Goal: Understand process/instructions: Learn how to perform a task or action

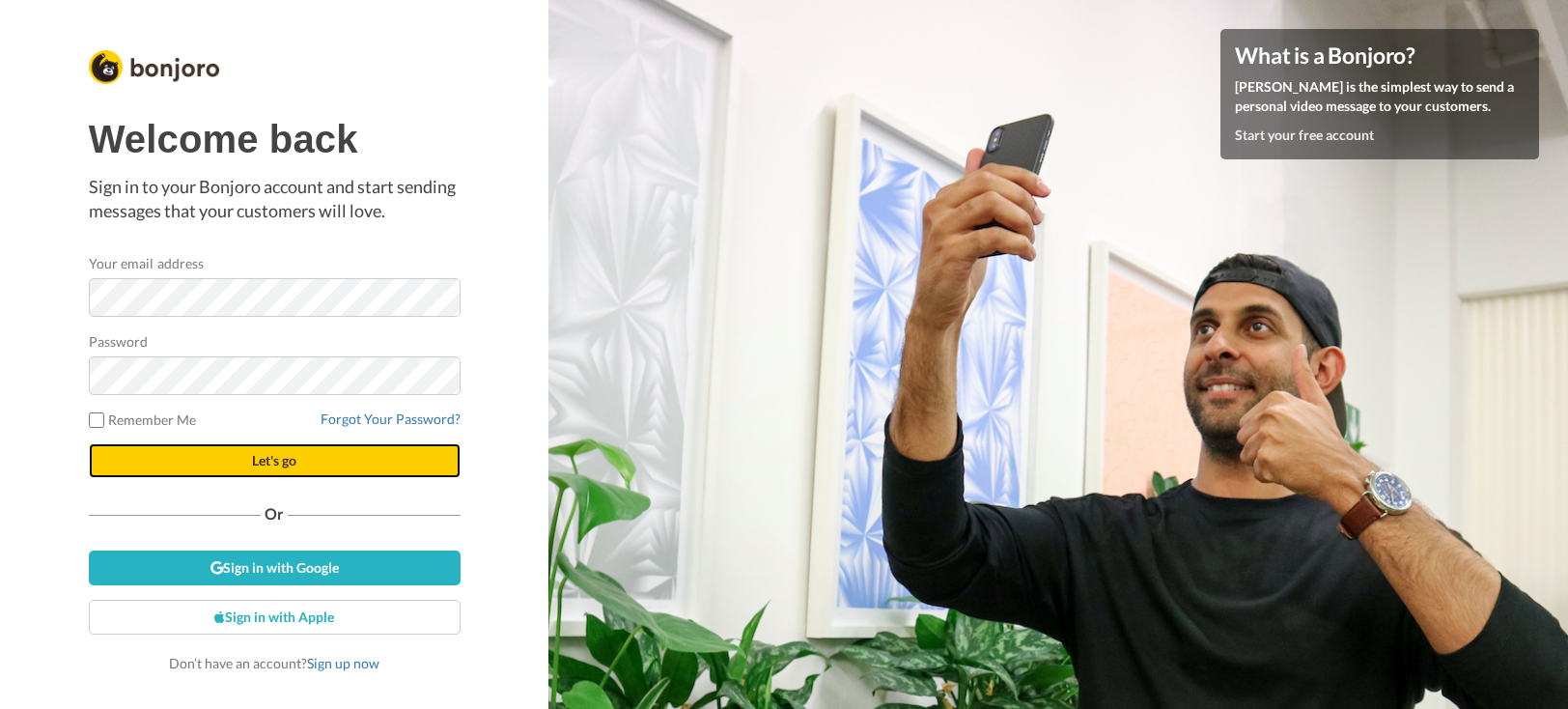
click at [255, 473] on button "Let's go" at bounding box center [274, 460] width 372 height 35
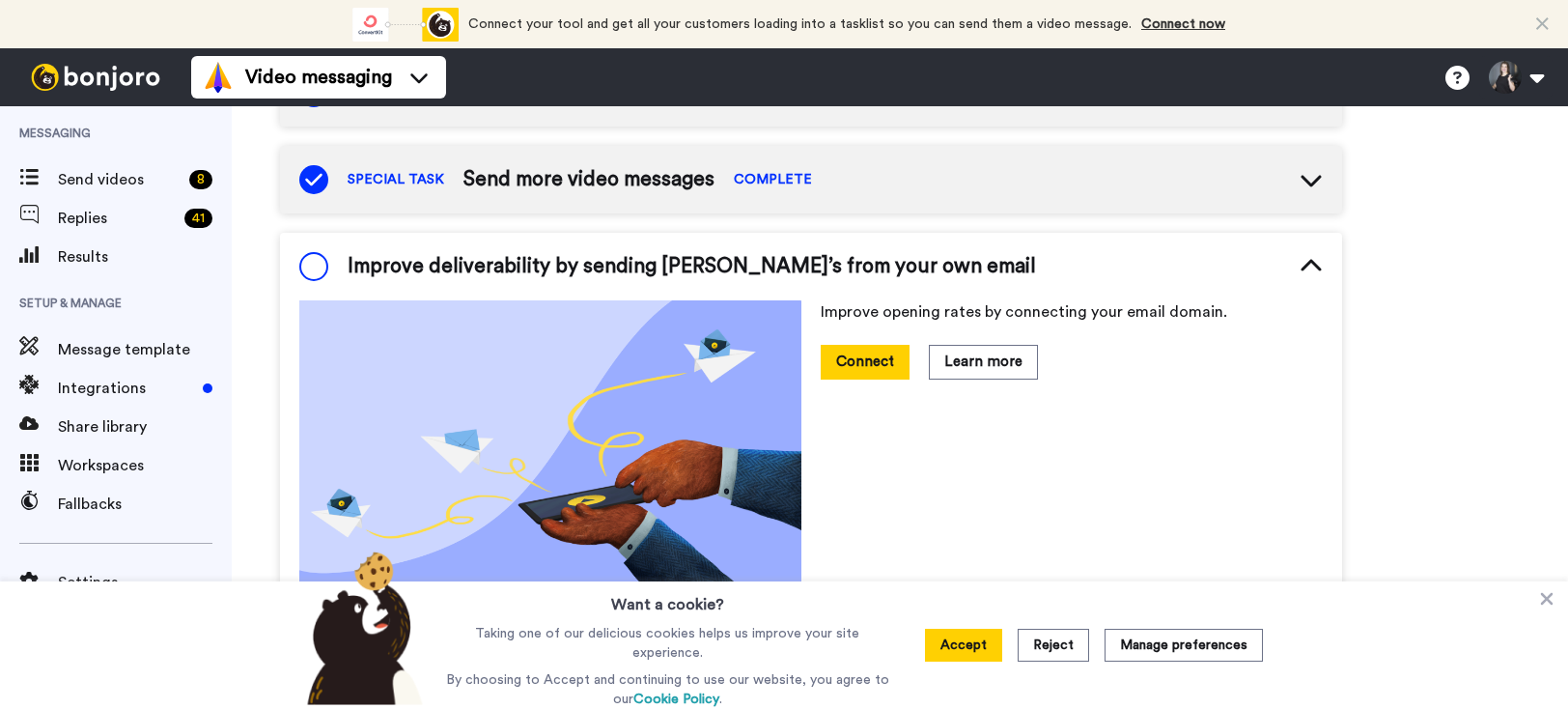
scroll to position [379, 0]
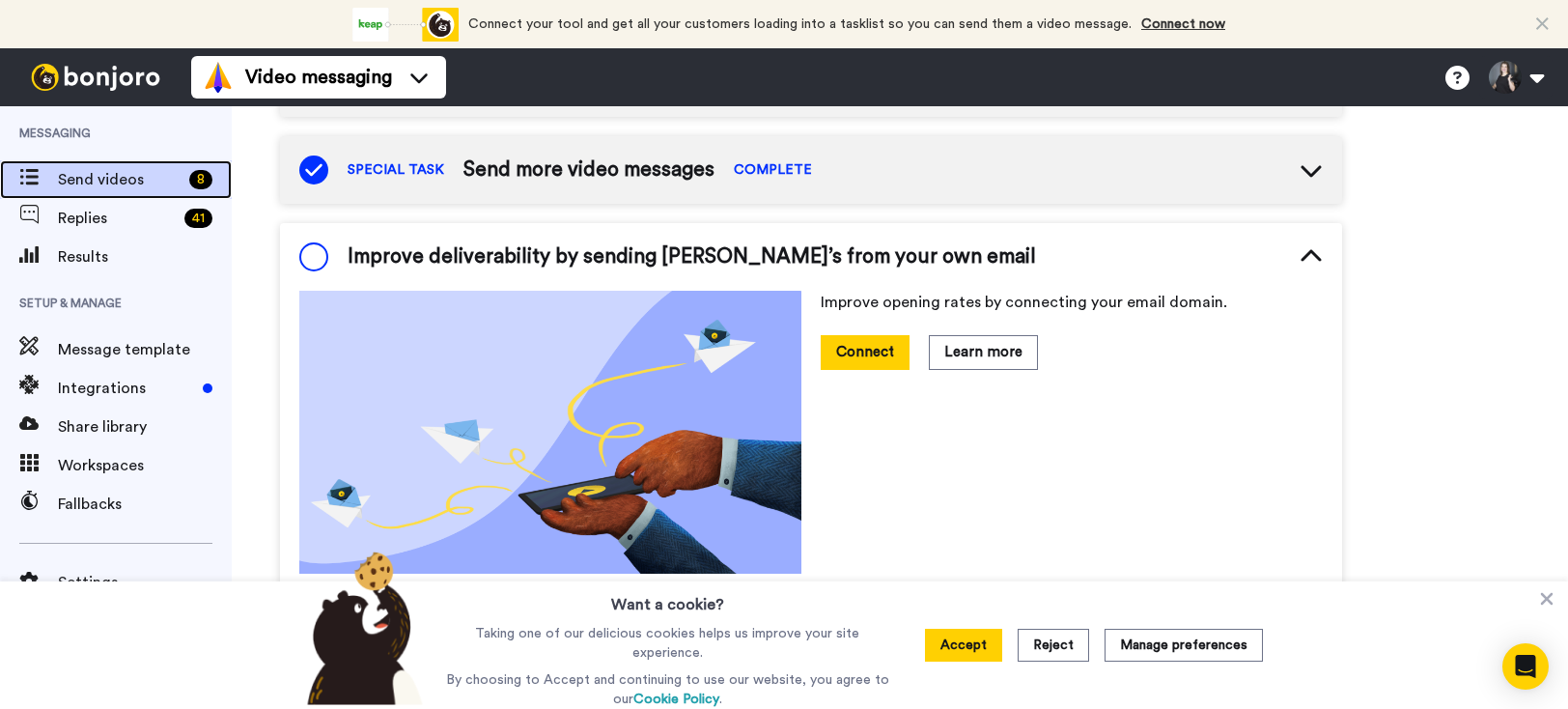
click at [121, 182] on span "Send videos" at bounding box center [119, 179] width 123 height 23
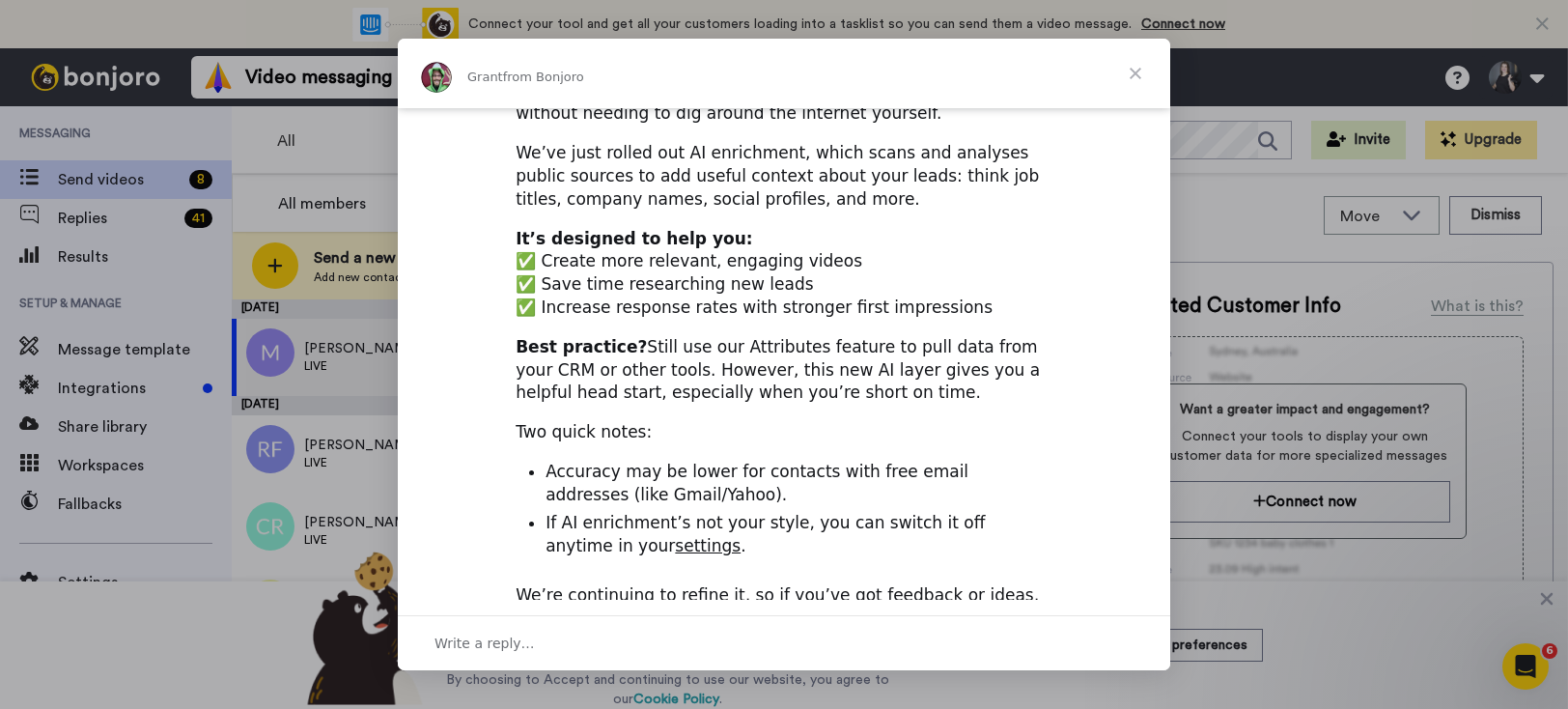
scroll to position [243, 0]
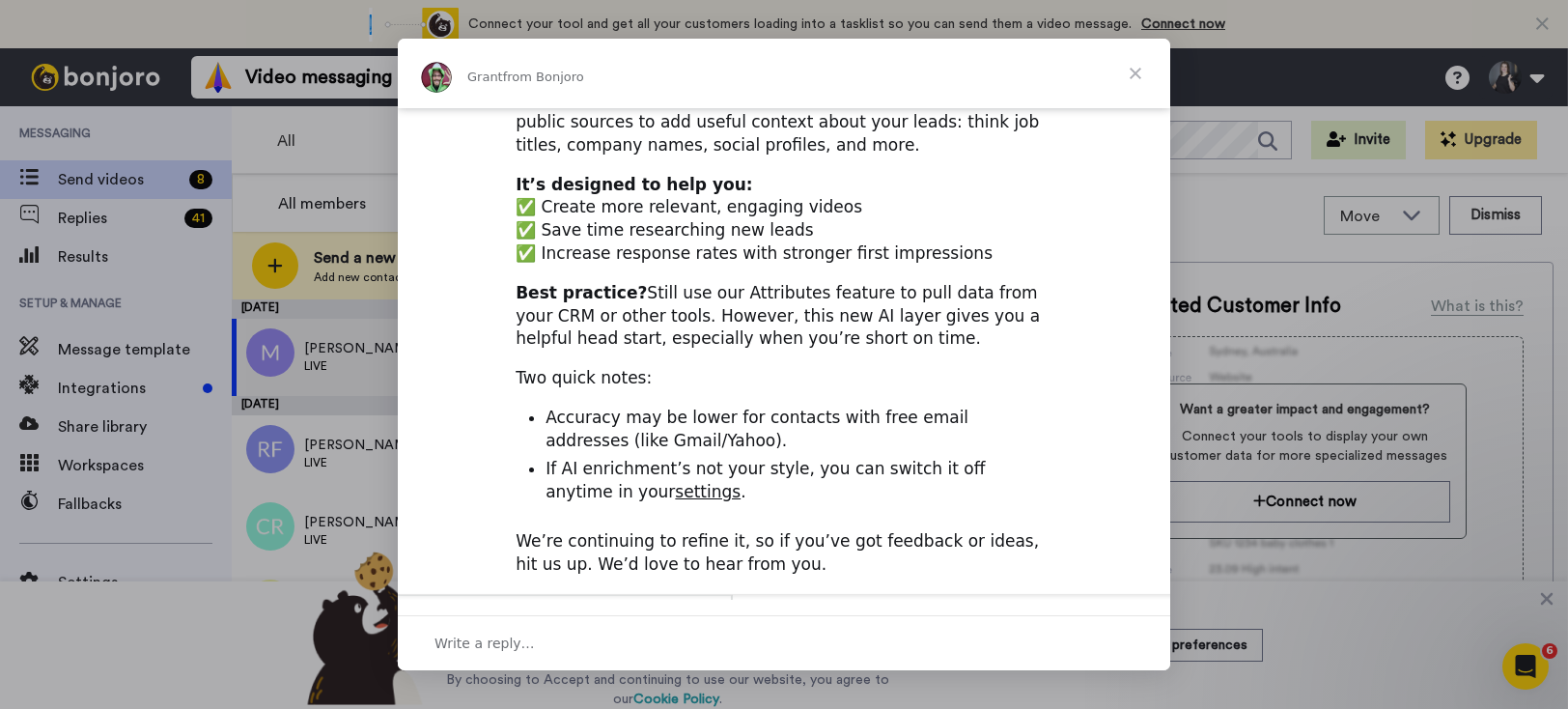
click at [1134, 67] on span "Close" at bounding box center [1136, 73] width 69 height 69
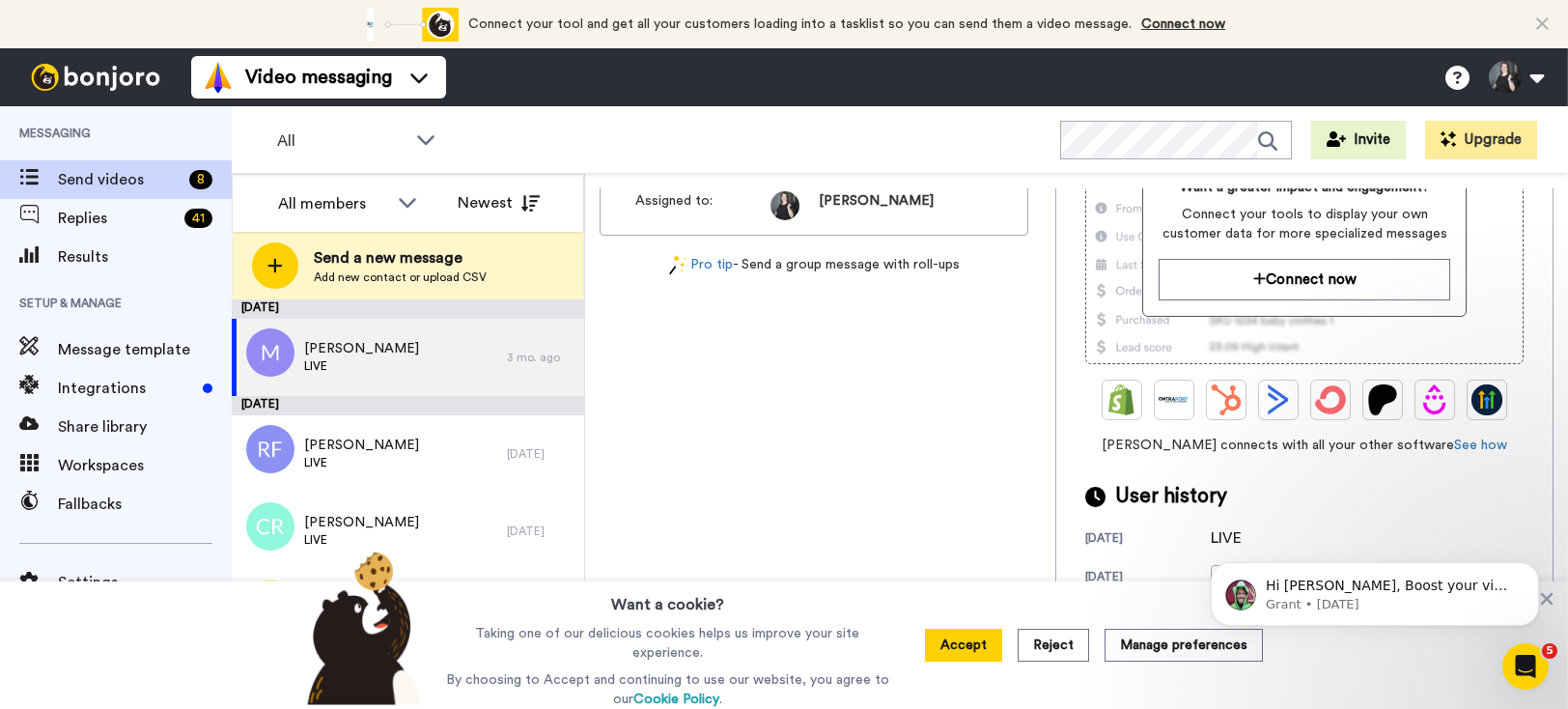
scroll to position [0, 0]
